Goal: Task Accomplishment & Management: Manage account settings

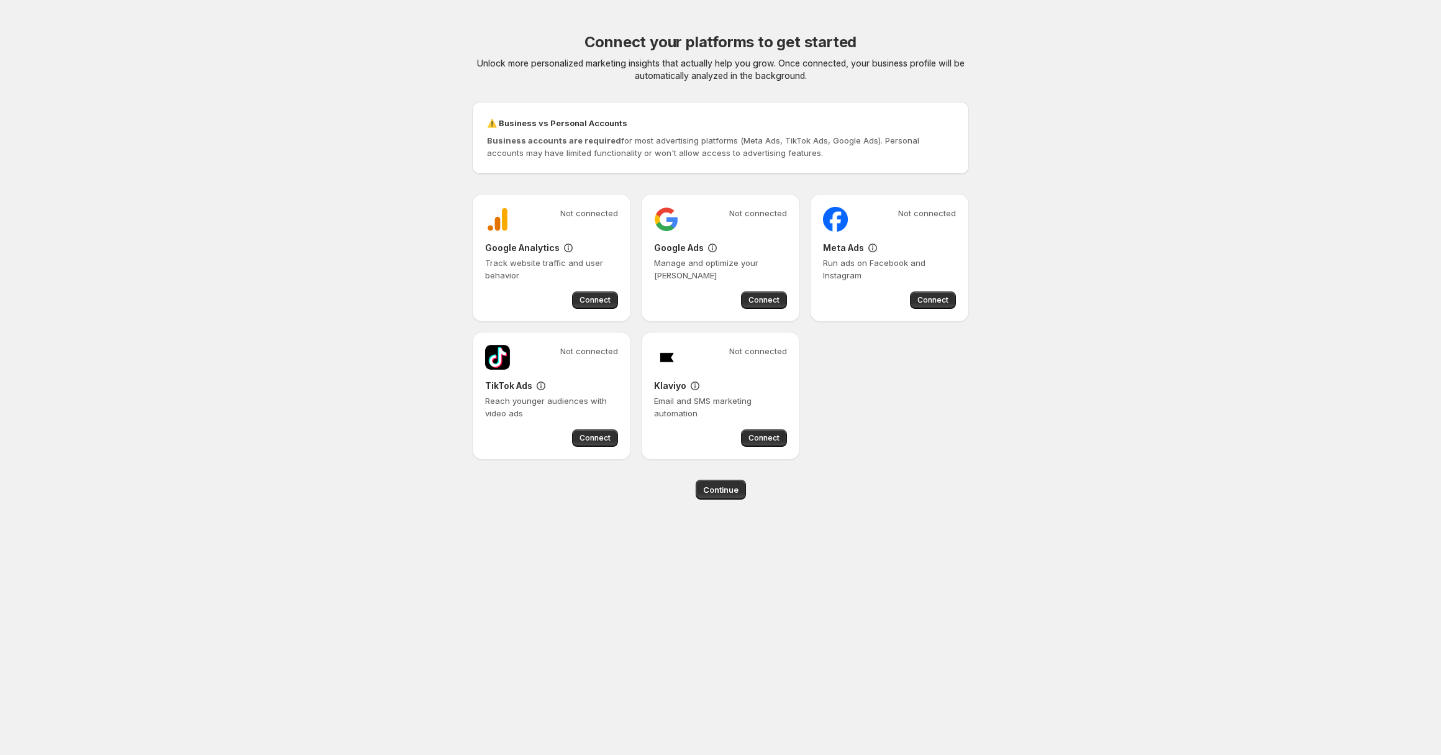
click at [744, 392] on div "Klaviyo Email and SMS marketing automation" at bounding box center [720, 400] width 133 height 40
click at [694, 383] on icon at bounding box center [695, 386] width 12 height 12
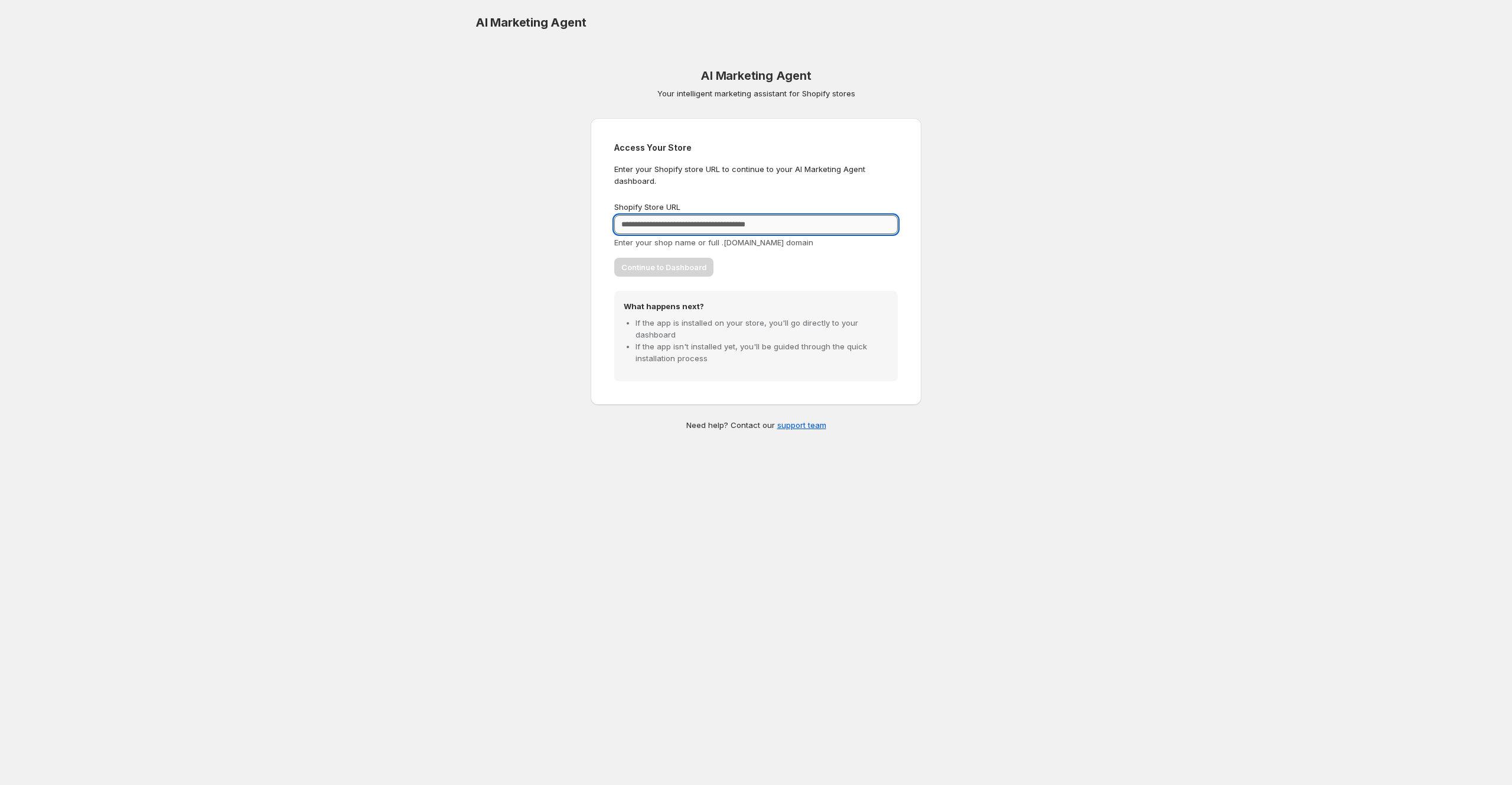
click at [630, 220] on input "Shopify Store URL" at bounding box center [756, 225] width 283 height 19
type input "**********"
click at [614, 258] on button "Continue to Dashboard" at bounding box center [664, 267] width 99 height 19
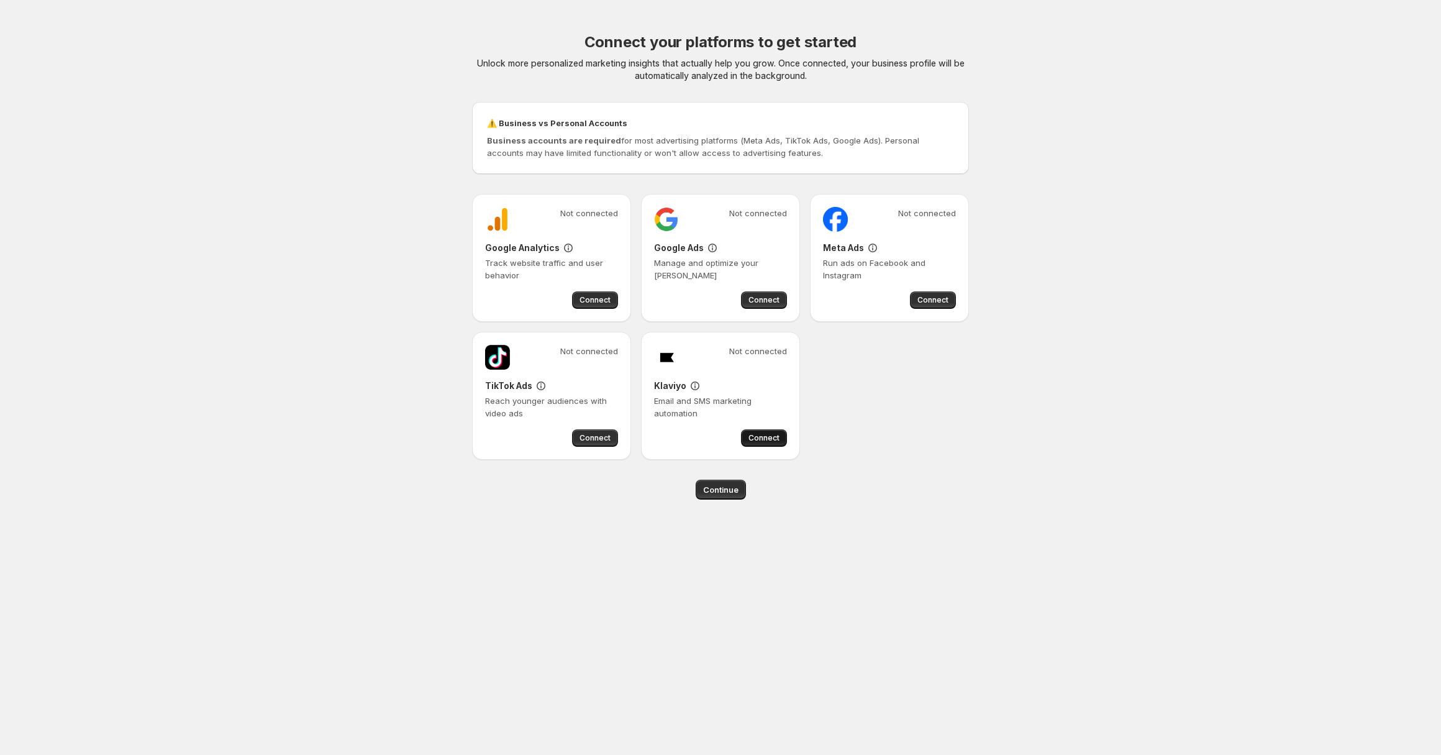
click at [760, 435] on span "Connect" at bounding box center [763, 438] width 31 height 10
click at [753, 435] on span "Connect" at bounding box center [763, 438] width 31 height 10
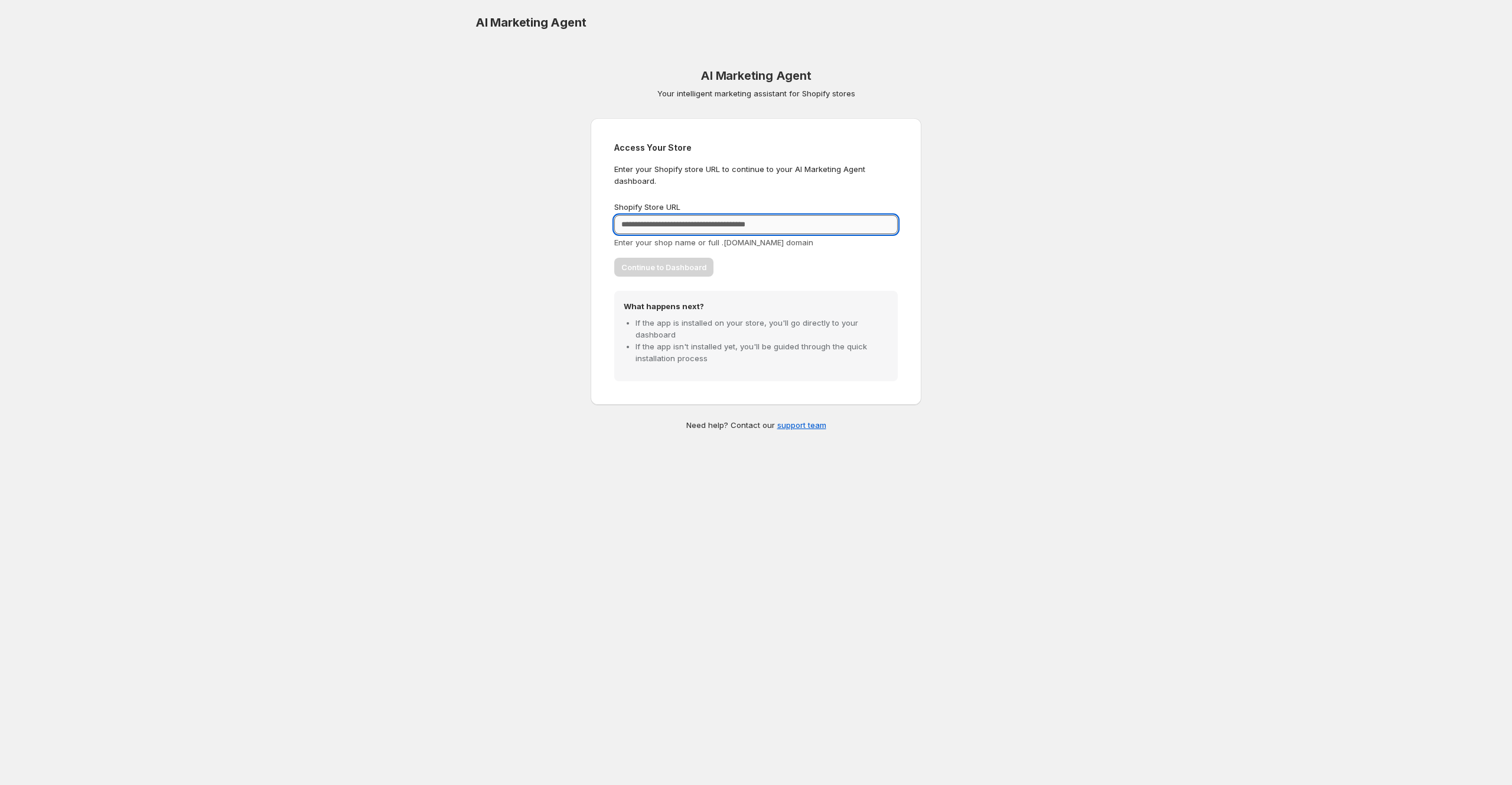
click at [716, 223] on input "Shopify Store URL" at bounding box center [756, 225] width 283 height 19
type input "**********"
click at [614, 258] on button "Continue to Dashboard" at bounding box center [664, 267] width 99 height 19
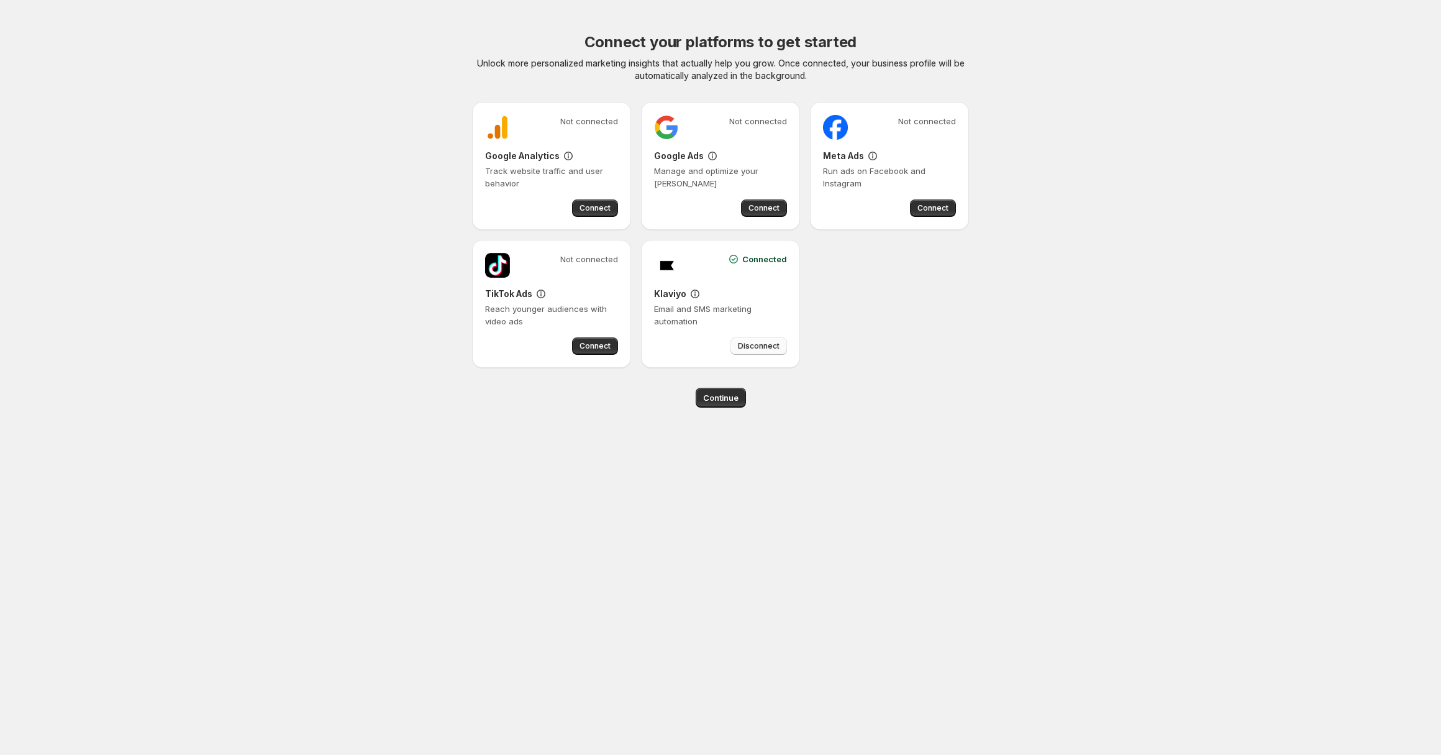
click at [766, 353] on button "Disconnect" at bounding box center [758, 345] width 57 height 17
